Goal: Information Seeking & Learning: Learn about a topic

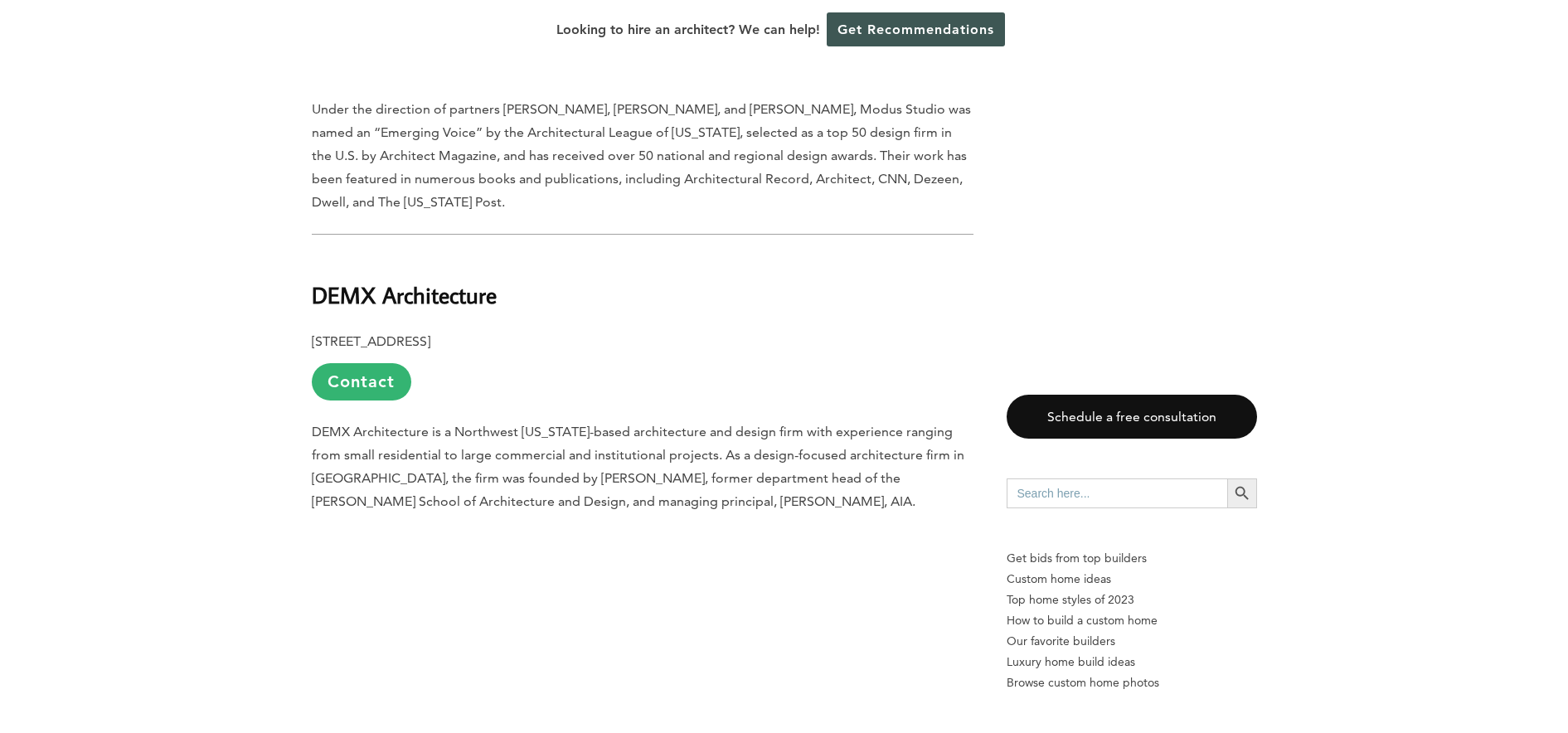
scroll to position [2016, 0]
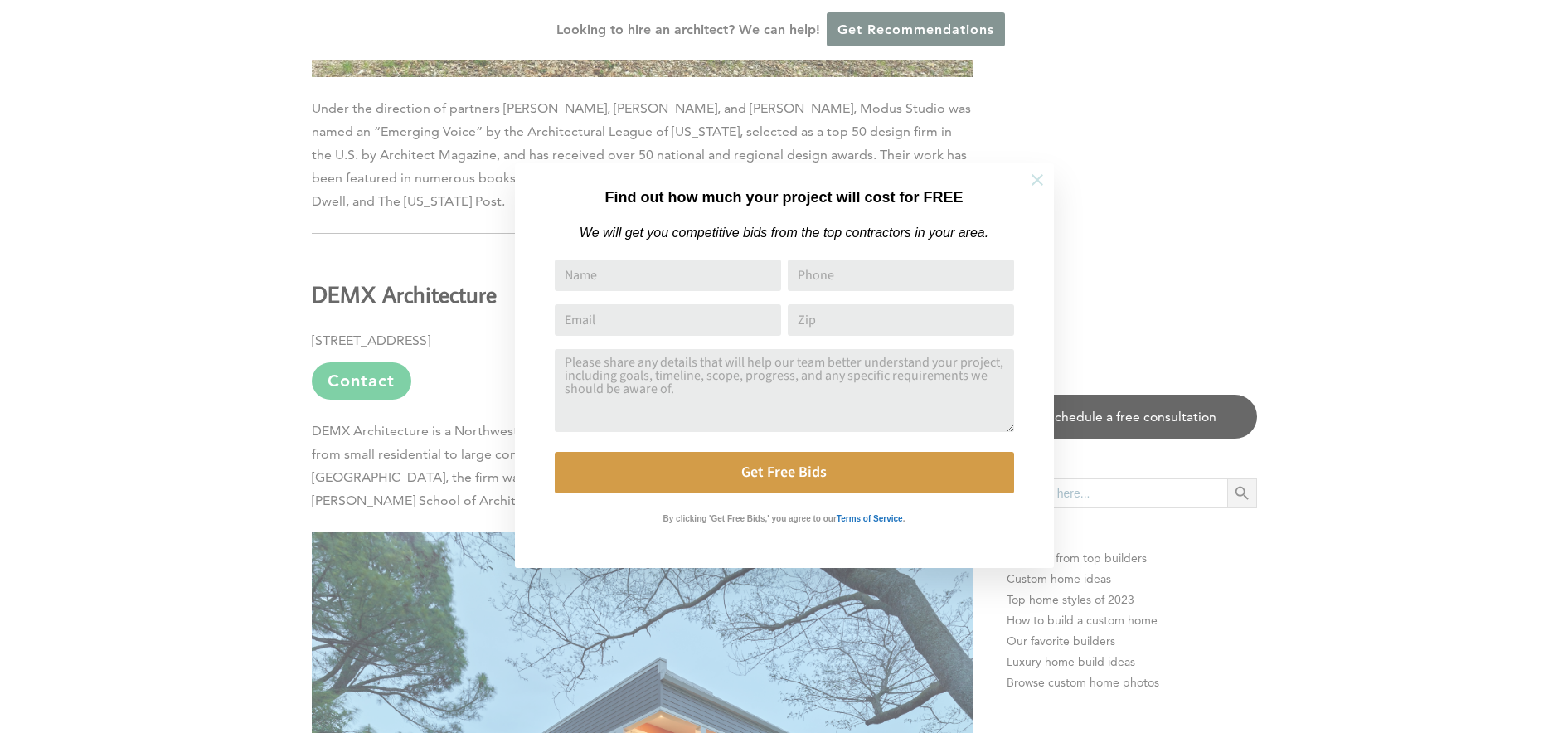
click at [1041, 176] on icon at bounding box center [1037, 180] width 12 height 12
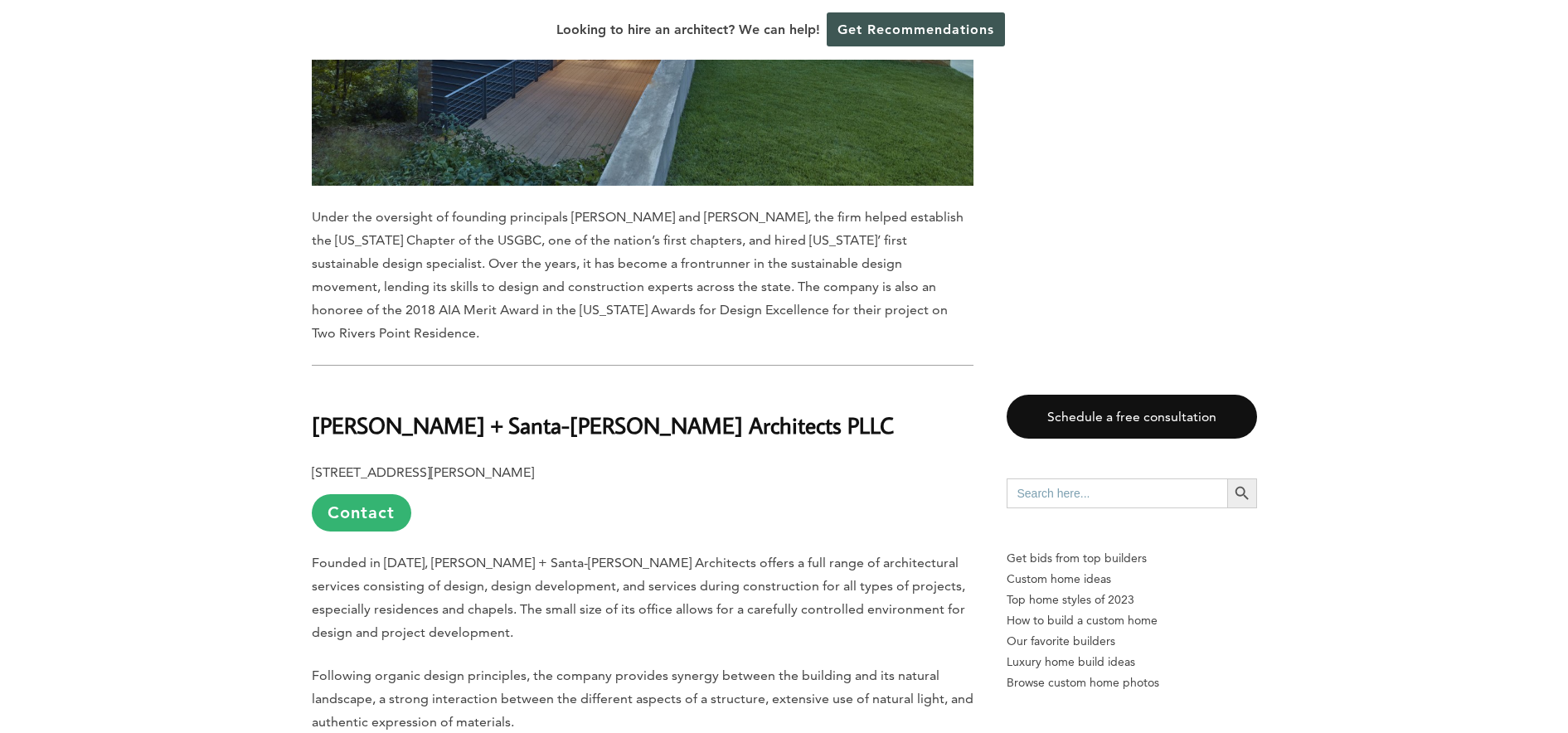
scroll to position [4671, 0]
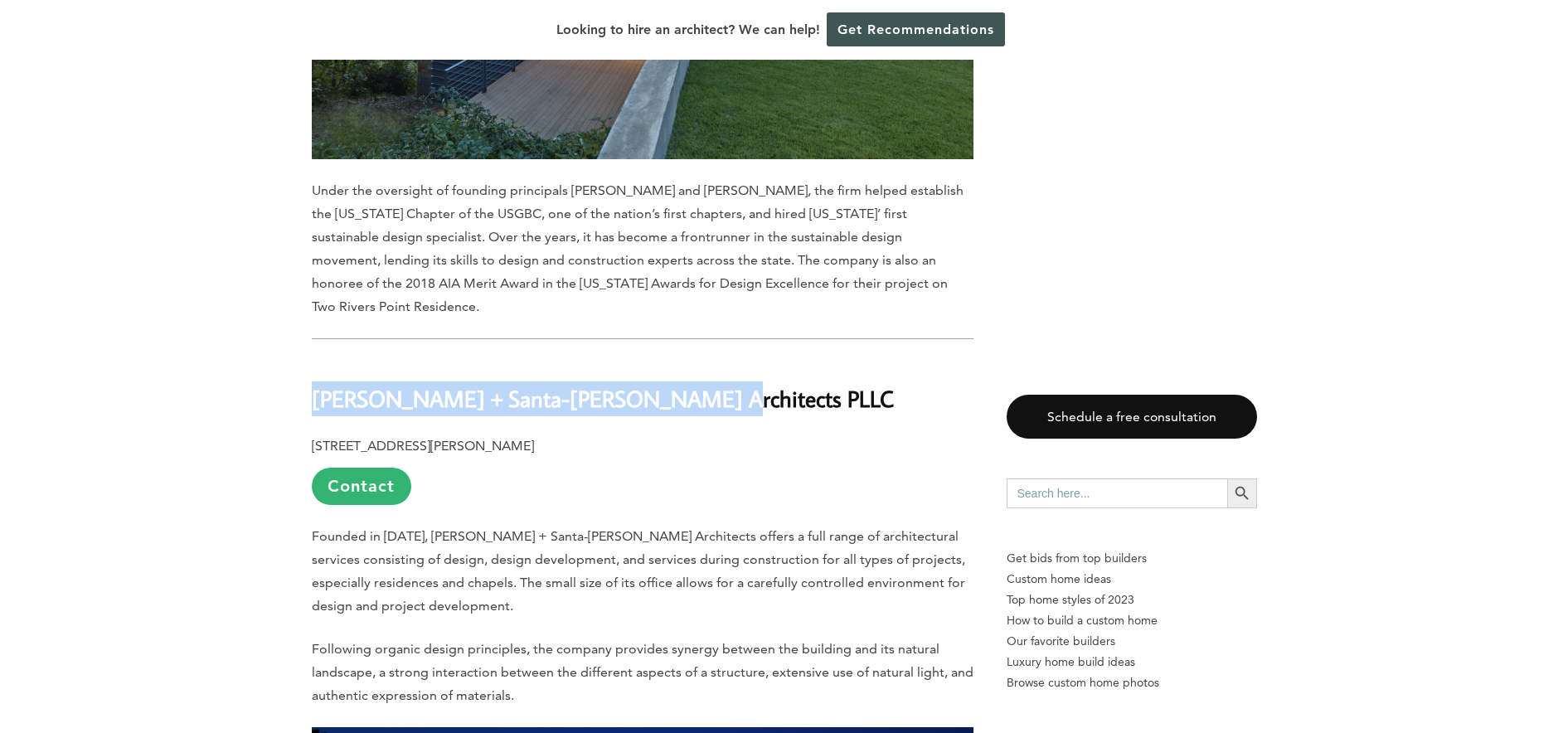
drag, startPoint x: 310, startPoint y: 268, endPoint x: 656, endPoint y: 271, distance: 346.0
copy b "[PERSON_NAME] + Santa-[PERSON_NAME] Architects PLLC"
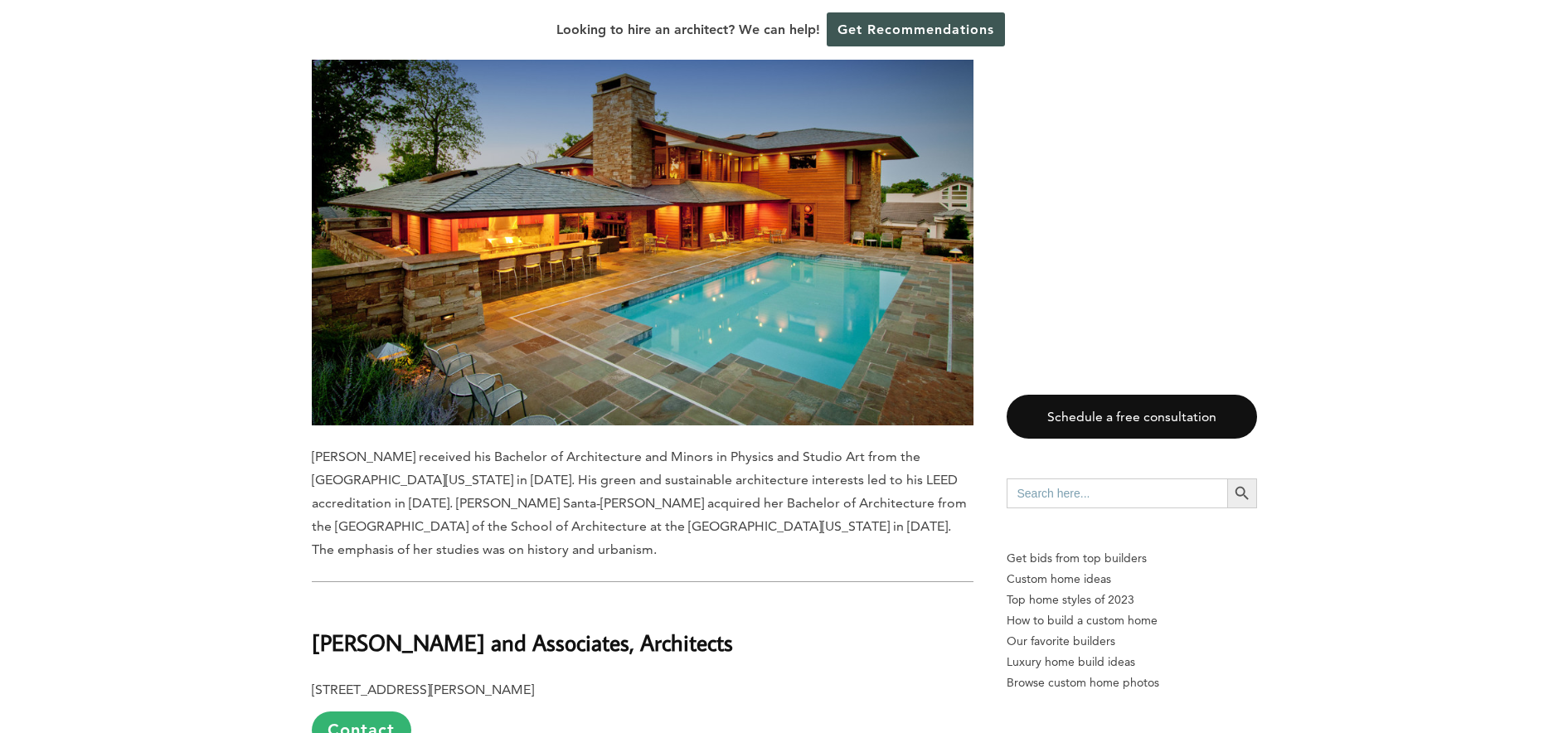
scroll to position [5508, 0]
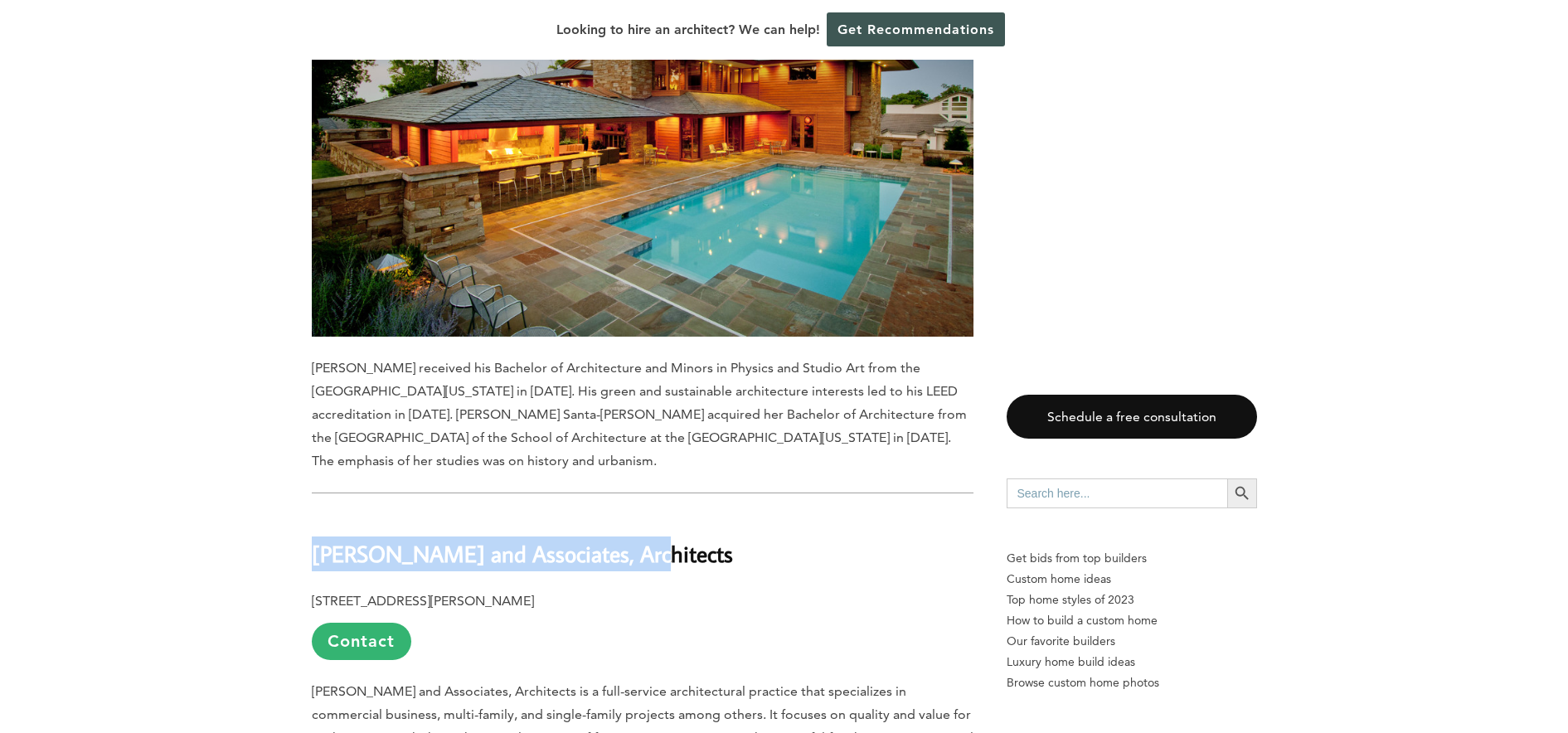
drag, startPoint x: 387, startPoint y: 403, endPoint x: 661, endPoint y: 412, distance: 274.1
click at [665, 513] on h2 "[PERSON_NAME] and Associates, Architects" at bounding box center [642, 541] width 661 height 57
copy b "[PERSON_NAME] and Associates, Architects"
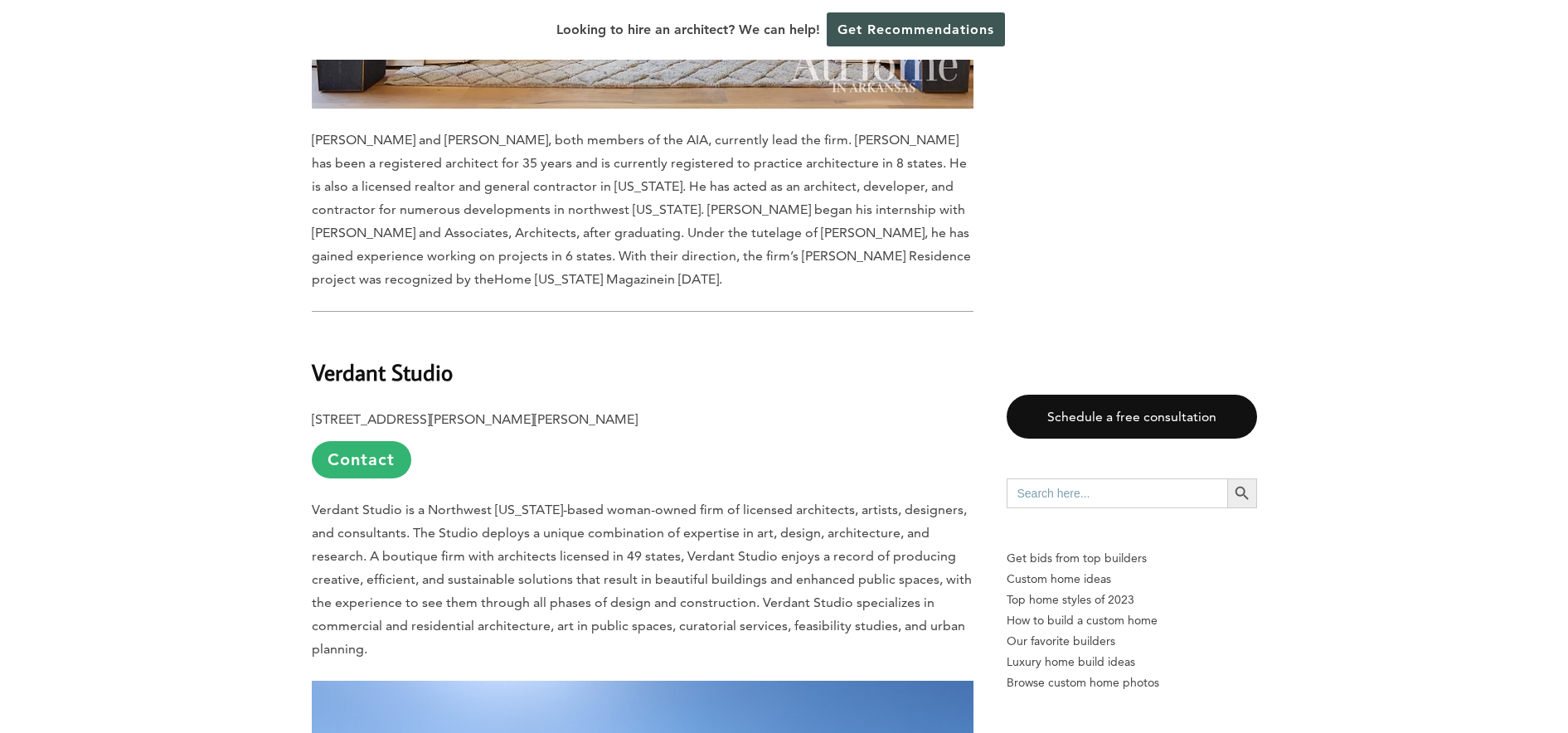
scroll to position [6672, 0]
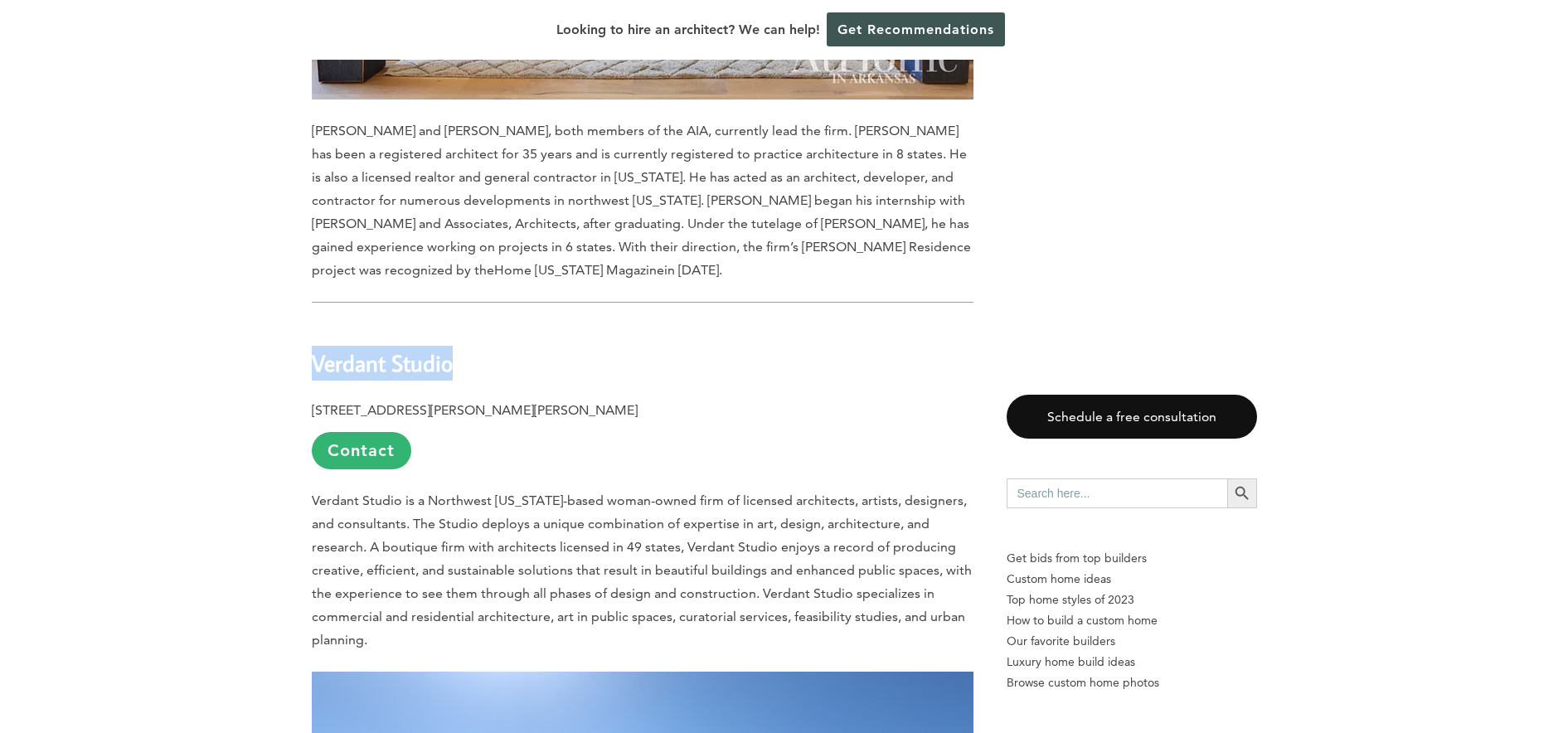
drag, startPoint x: 317, startPoint y: 206, endPoint x: 461, endPoint y: 212, distance: 144.1
click at [463, 323] on h2 "Verdant Studio" at bounding box center [642, 351] width 661 height 57
copy b "Verdant Studio"
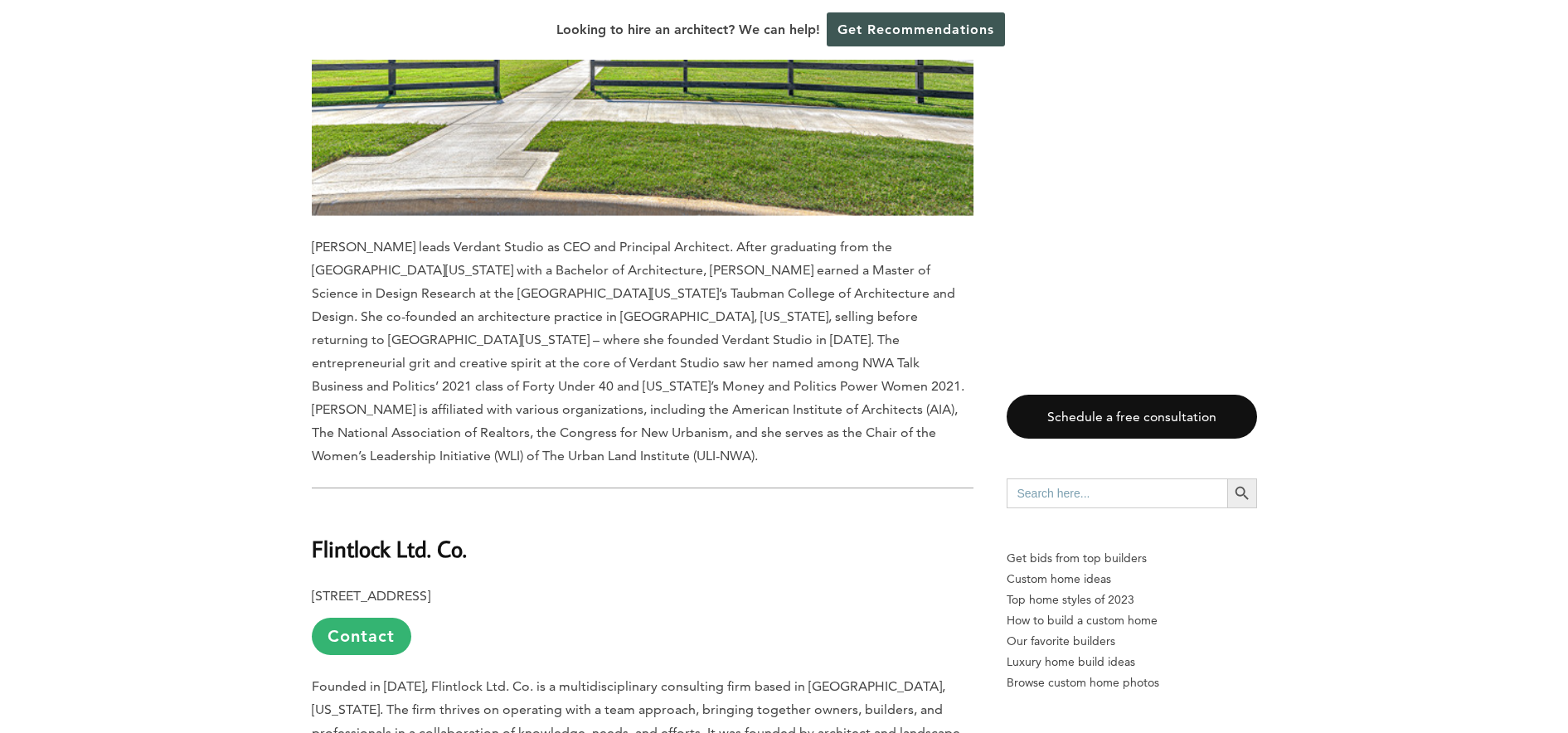
scroll to position [7527, 0]
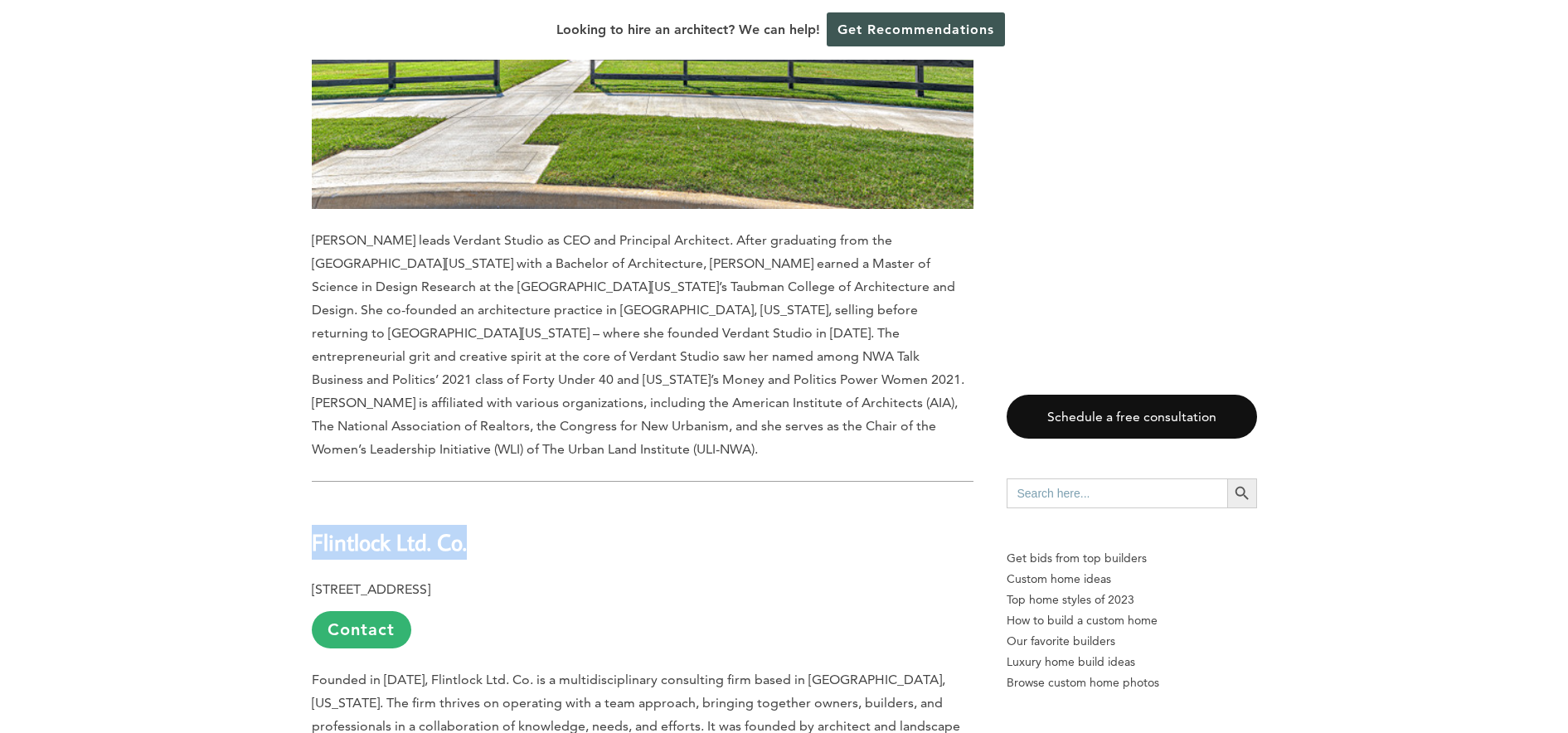
drag, startPoint x: 313, startPoint y: 366, endPoint x: 484, endPoint y: 373, distance: 171.1
click at [493, 501] on h2 "Flintlock Ltd. Co." at bounding box center [642, 529] width 661 height 57
copy b "Flintlock Ltd. Co."
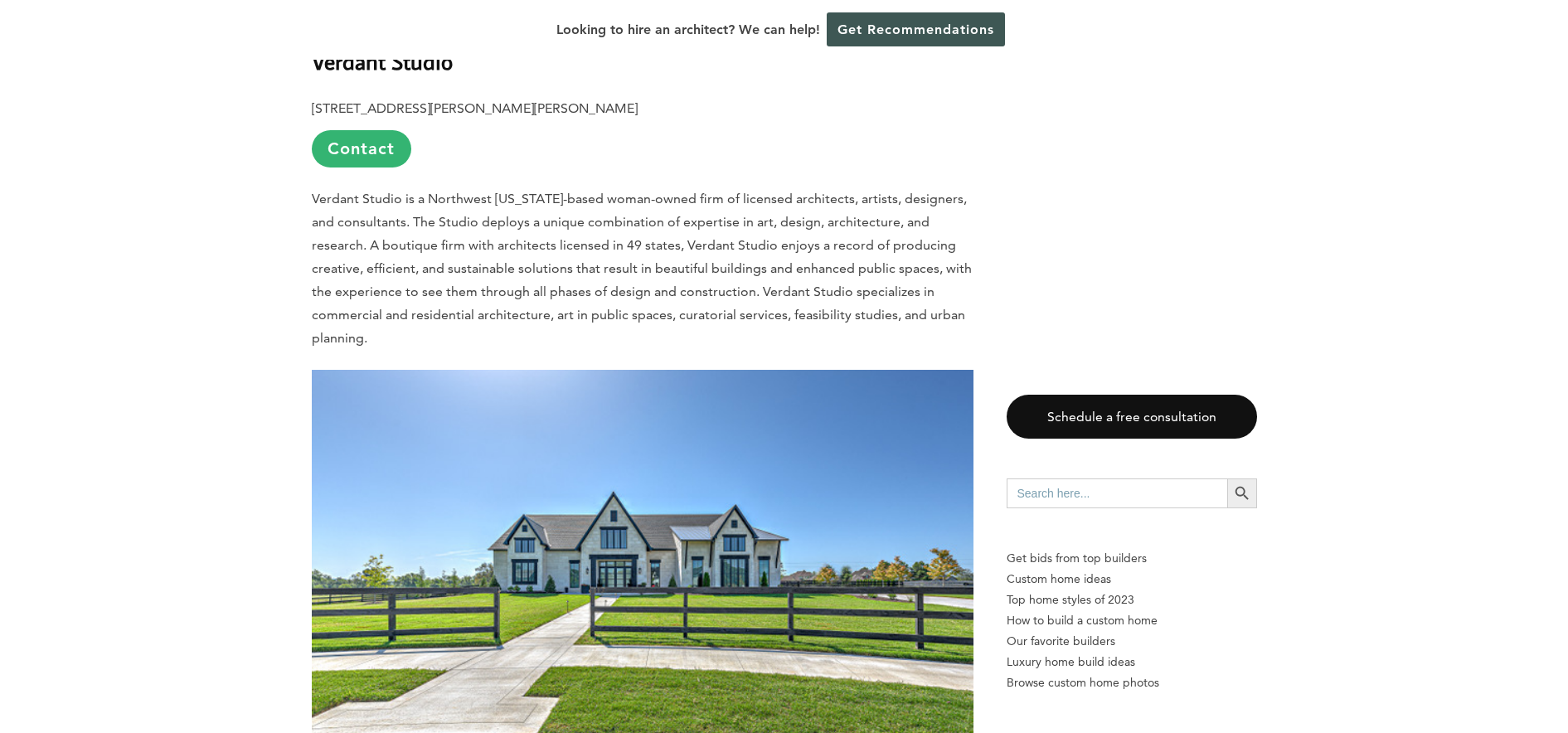
scroll to position [6931, 0]
